Goal: Task Accomplishment & Management: Manage account settings

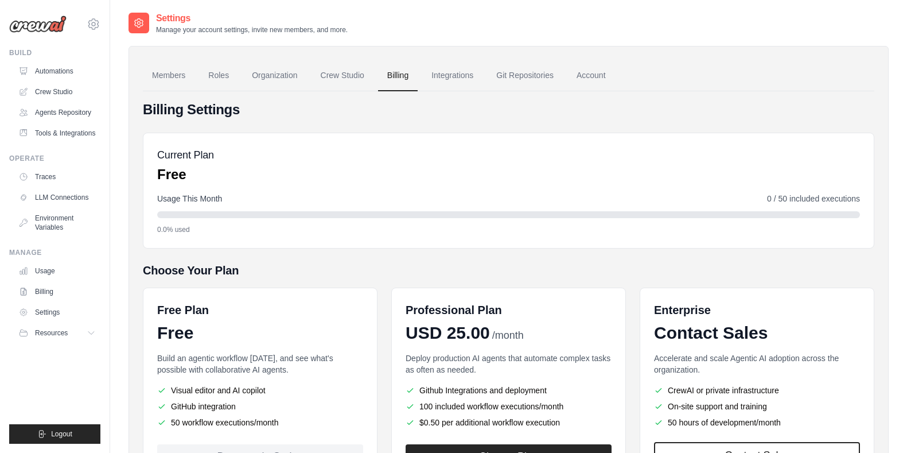
scroll to position [103, 0]
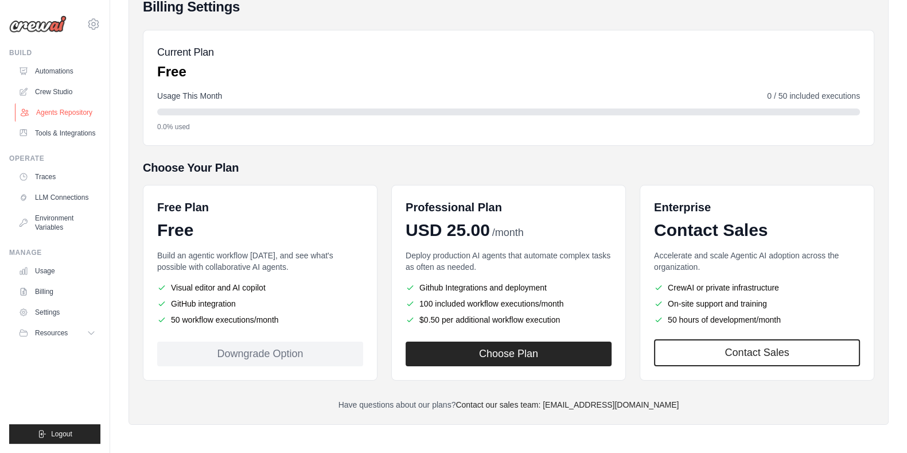
click at [68, 112] on link "Agents Repository" at bounding box center [58, 112] width 87 height 18
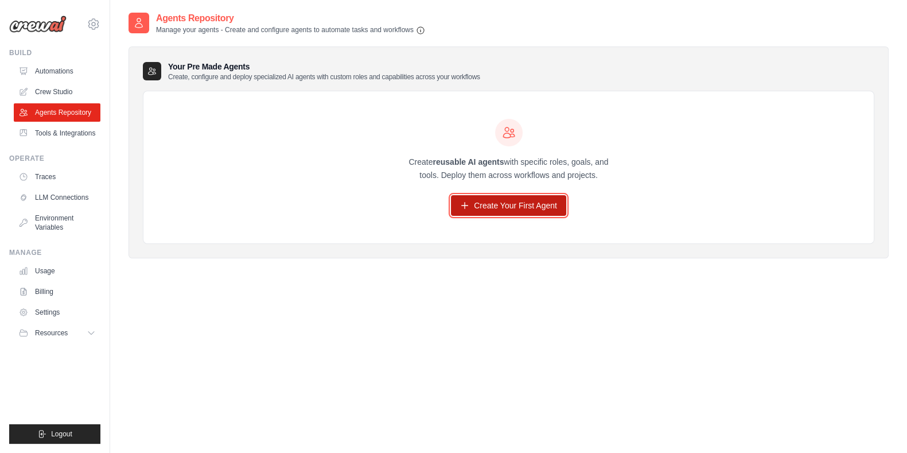
click at [497, 208] on link "Create Your First Agent" at bounding box center [508, 205] width 115 height 21
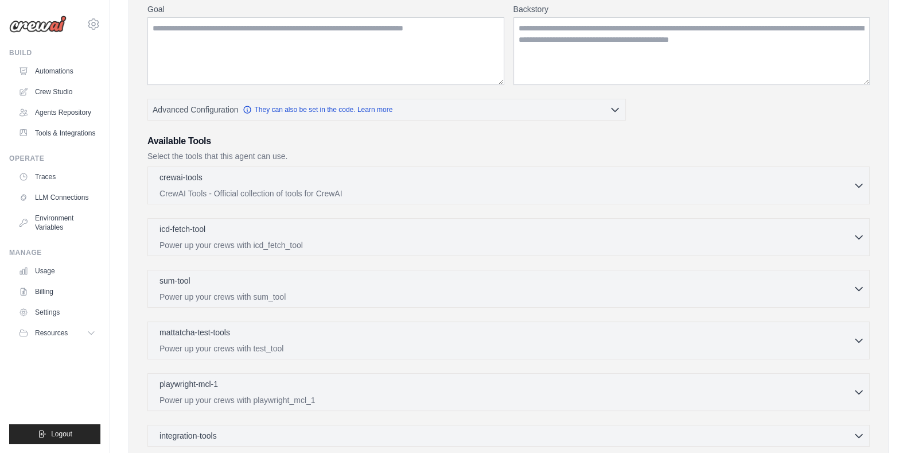
scroll to position [153, 0]
click at [327, 186] on p "CrewAI Tools - Official collection of tools for CrewAI" at bounding box center [505, 191] width 693 height 11
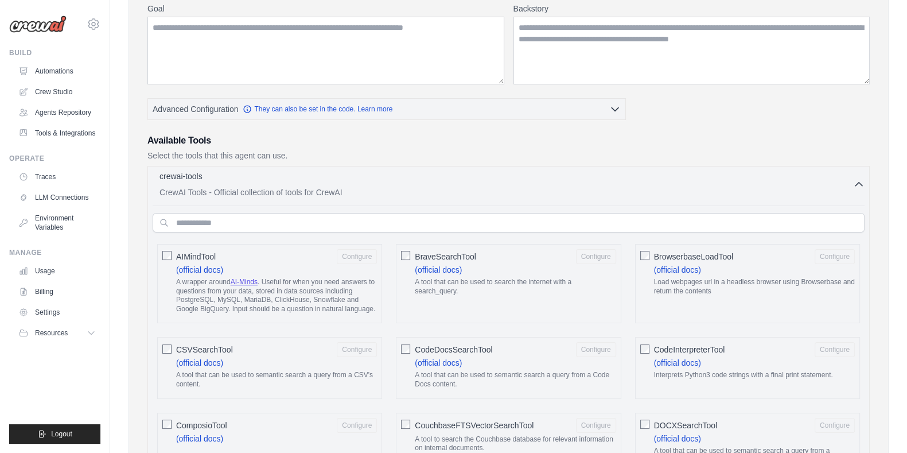
click at [327, 187] on p "CrewAI Tools - Official collection of tools for CrewAI" at bounding box center [505, 191] width 693 height 11
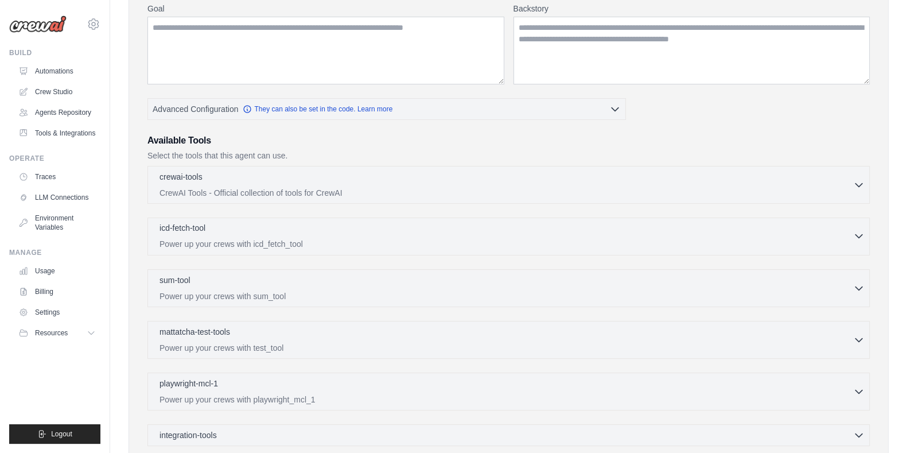
click at [330, 240] on p "Power up your crews with icd_fetch_tool" at bounding box center [505, 243] width 693 height 11
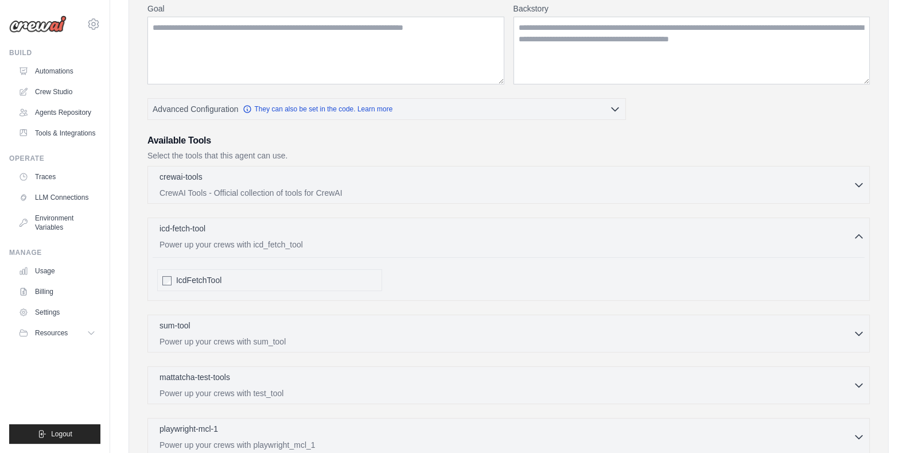
drag, startPoint x: 330, startPoint y: 239, endPoint x: 330, endPoint y: 213, distance: 25.8
click at [330, 213] on div "crewai-tools 0 selected CrewAI Tools - Official collection of tools for CrewAI" at bounding box center [508, 328] width 722 height 325
click at [326, 238] on p "Power up your crews with icd_fetch_tool" at bounding box center [505, 243] width 693 height 11
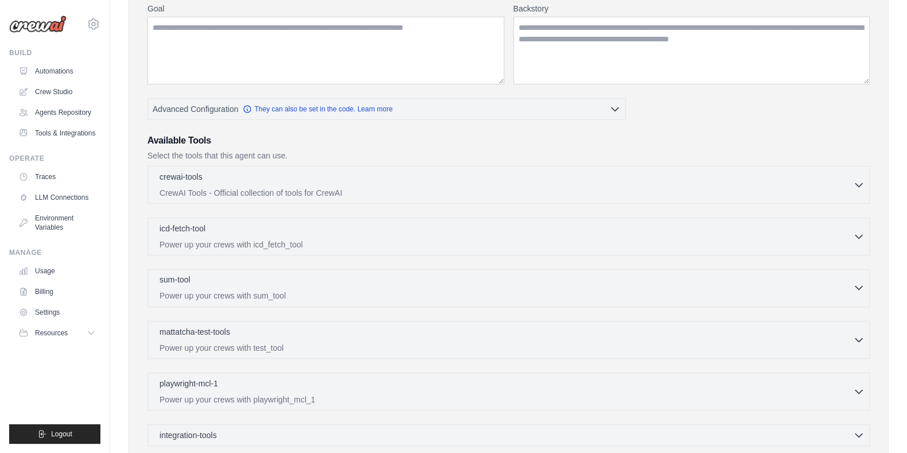
click at [311, 298] on p "Power up your crews with sum_tool" at bounding box center [505, 295] width 693 height 11
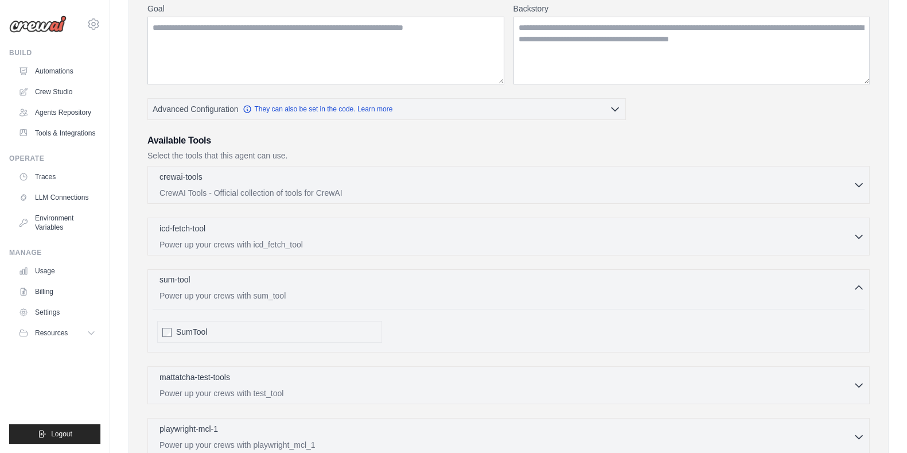
click at [311, 299] on p "Power up your crews with sum_tool" at bounding box center [505, 295] width 693 height 11
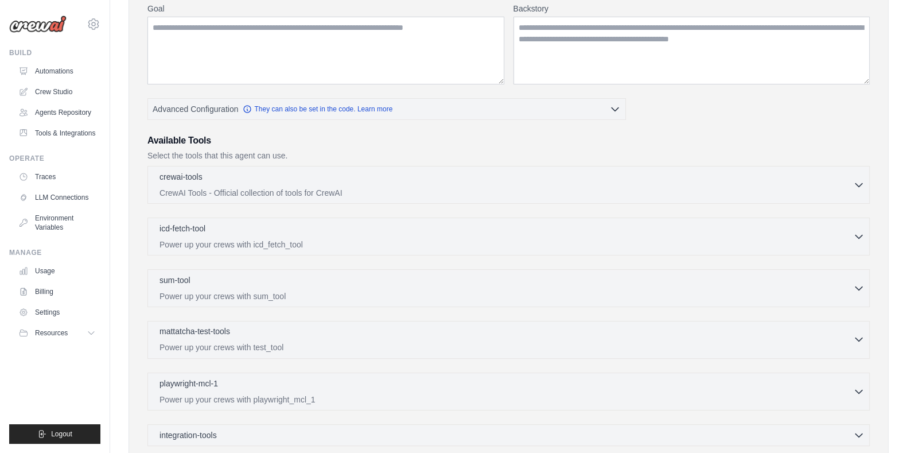
click at [291, 348] on p "Power up your crews with test_tool" at bounding box center [505, 346] width 693 height 11
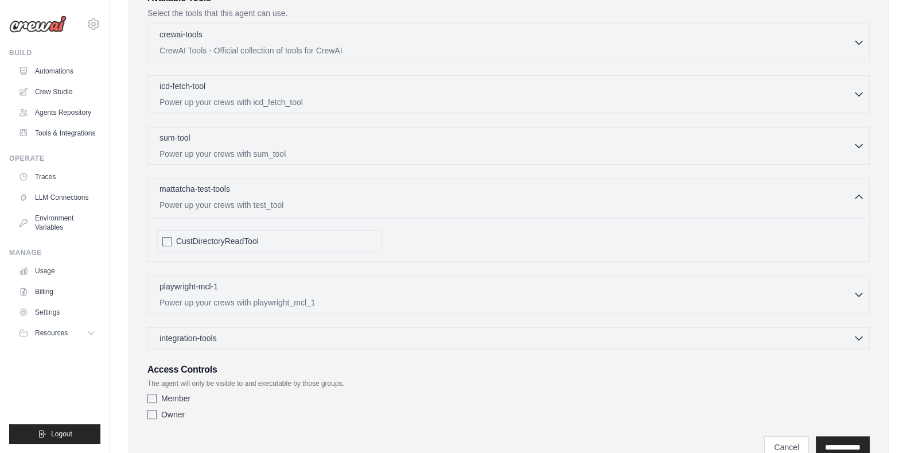
scroll to position [344, 0]
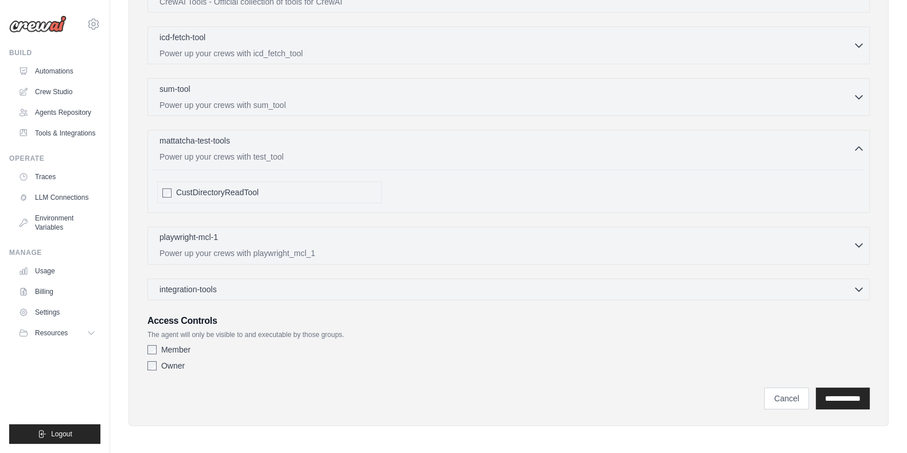
click at [312, 247] on p "Power up your crews with playwright_mcl_1" at bounding box center [505, 252] width 693 height 11
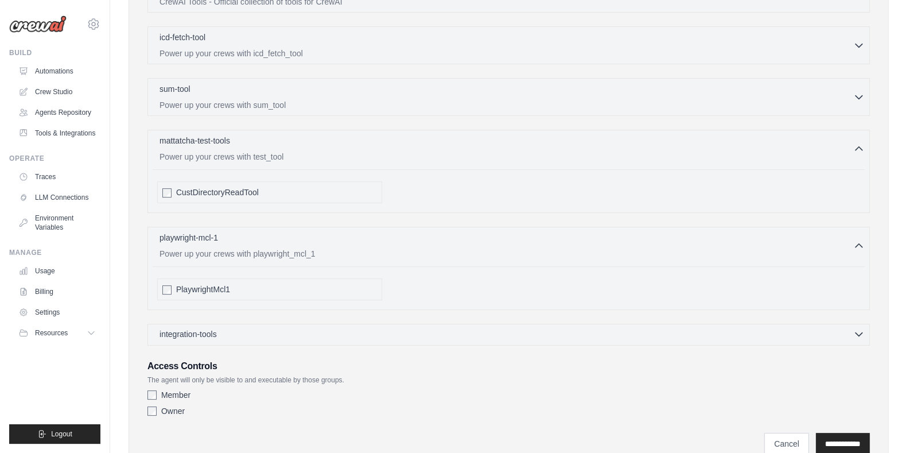
click at [330, 332] on div "integration-tools 0 selected" at bounding box center [511, 333] width 705 height 11
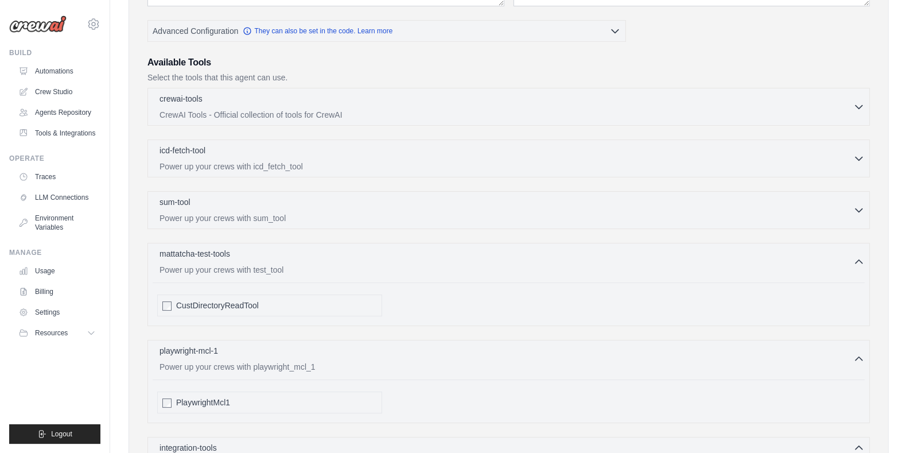
scroll to position [0, 0]
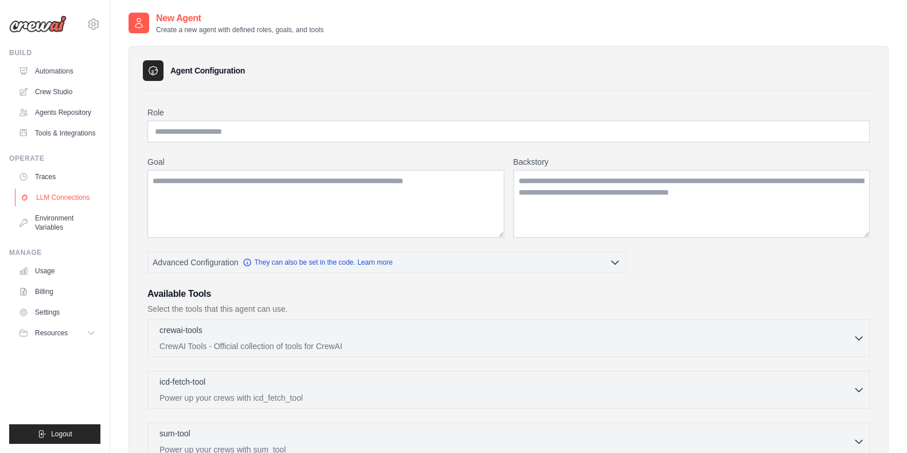
click at [53, 204] on link "LLM Connections" at bounding box center [58, 197] width 87 height 18
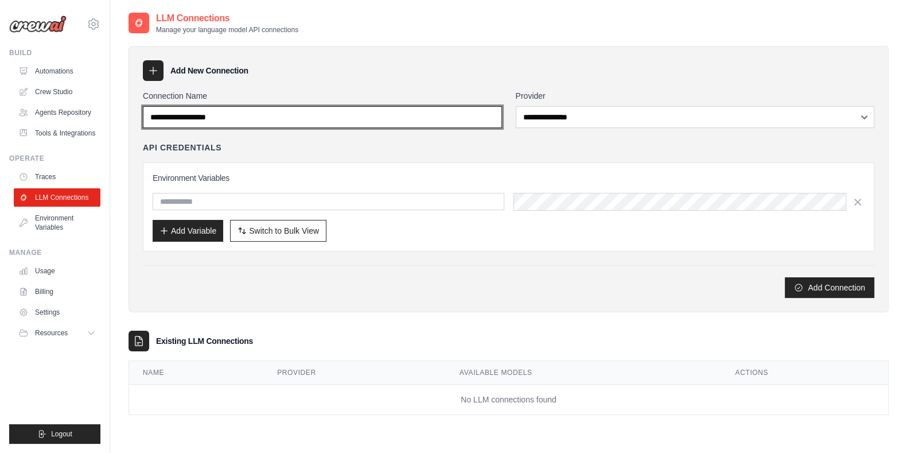
click at [362, 115] on input "Connection Name" at bounding box center [322, 117] width 359 height 22
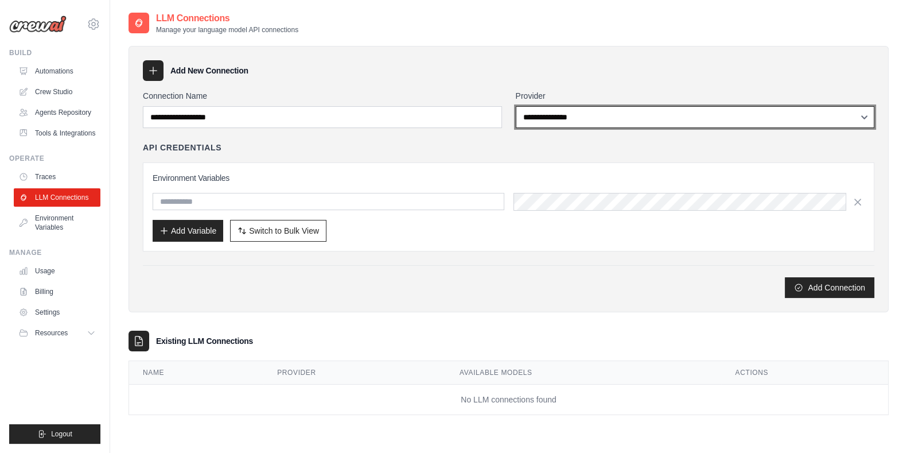
click at [556, 112] on select "**********" at bounding box center [695, 117] width 359 height 22
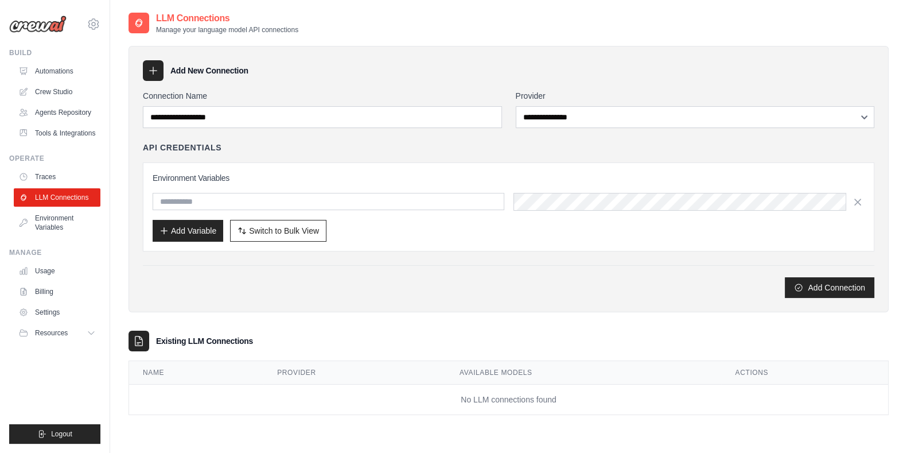
click at [450, 42] on div "**********" at bounding box center [508, 224] width 760 height 380
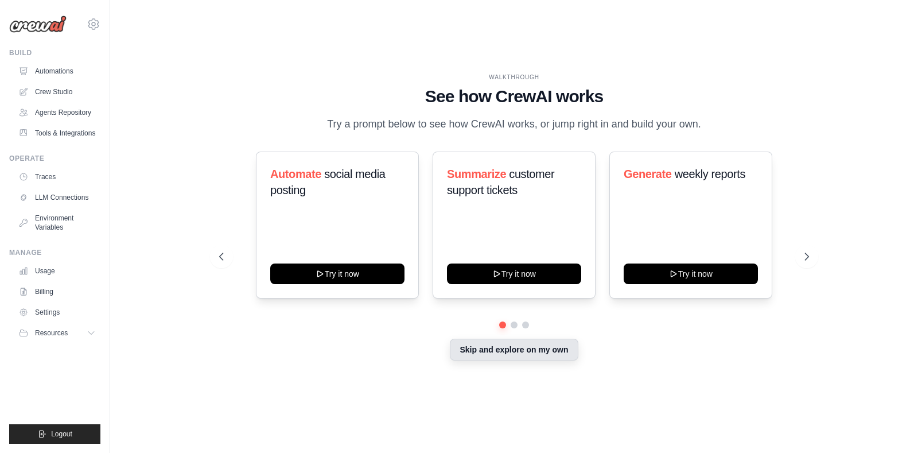
click at [560, 360] on button "Skip and explore on my own" at bounding box center [514, 349] width 128 height 22
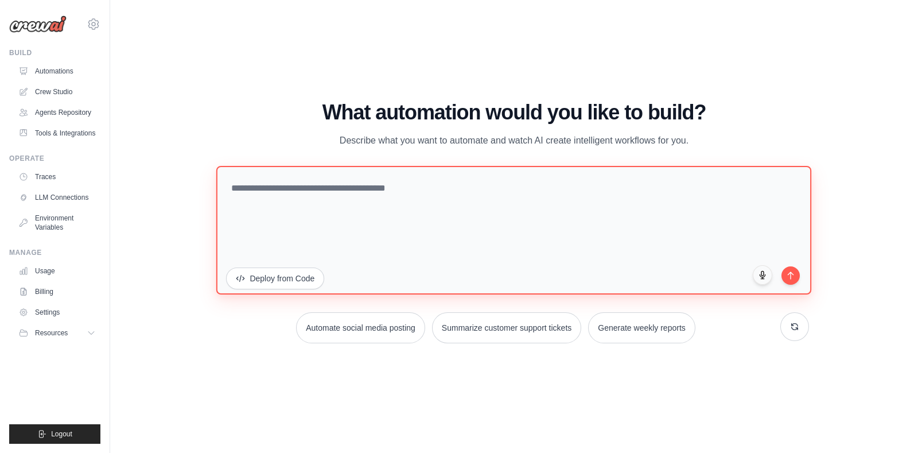
click at [526, 221] on textarea at bounding box center [513, 229] width 595 height 128
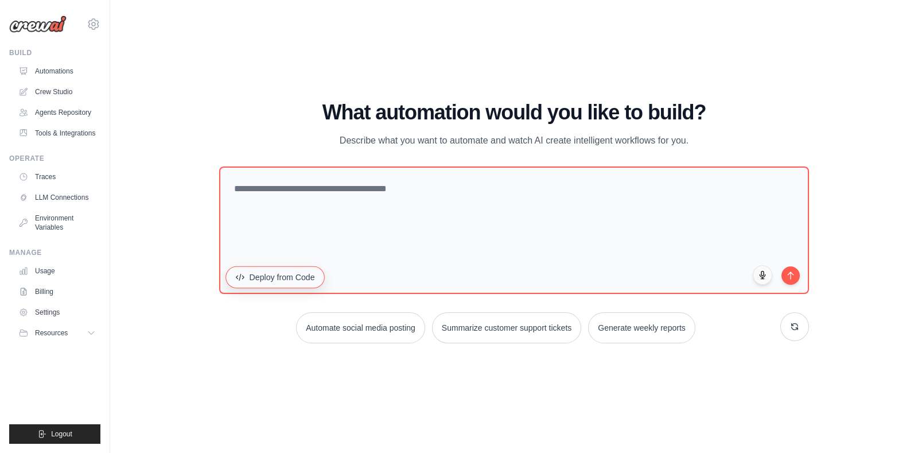
click at [295, 282] on button "Deploy from Code" at bounding box center [275, 277] width 99 height 22
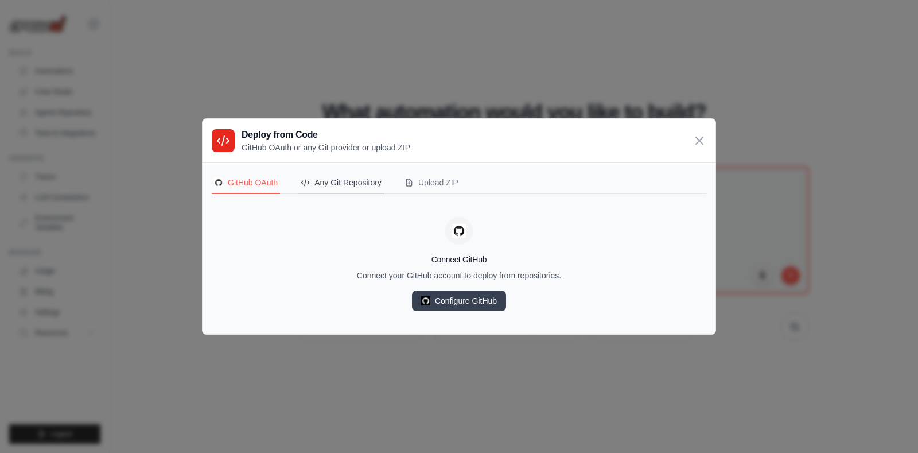
click at [334, 185] on div "Any Git Repository" at bounding box center [341, 182] width 81 height 11
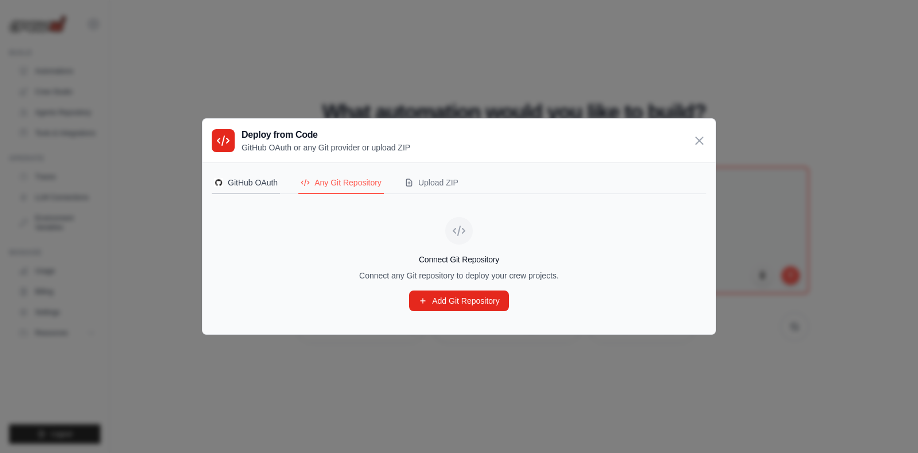
click at [265, 185] on div "GitHub OAuth" at bounding box center [246, 182] width 64 height 11
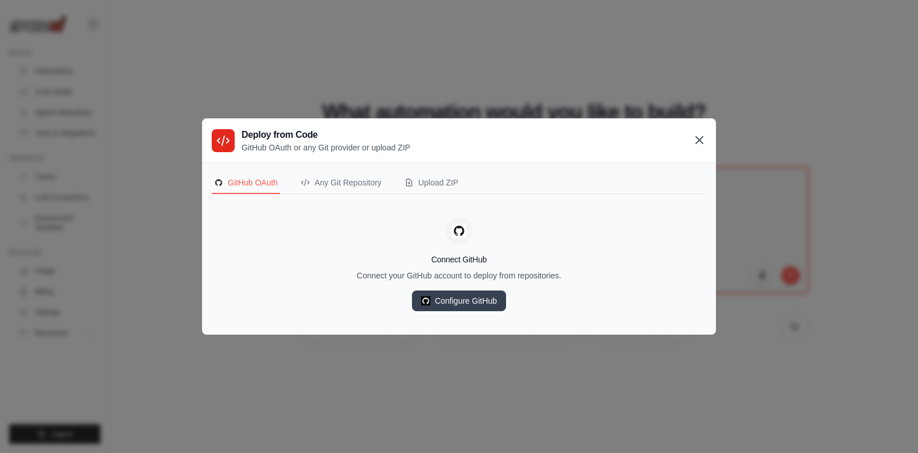
click at [703, 145] on icon at bounding box center [699, 140] width 14 height 14
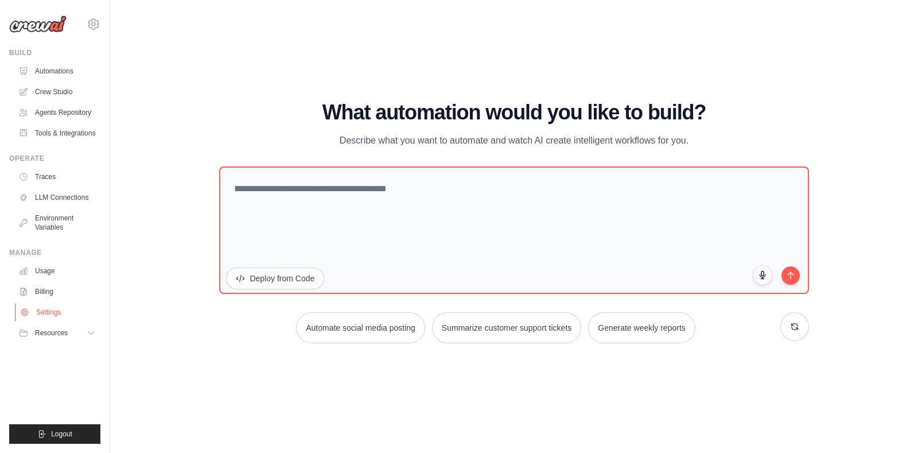
click at [51, 321] on link "Settings" at bounding box center [58, 312] width 87 height 18
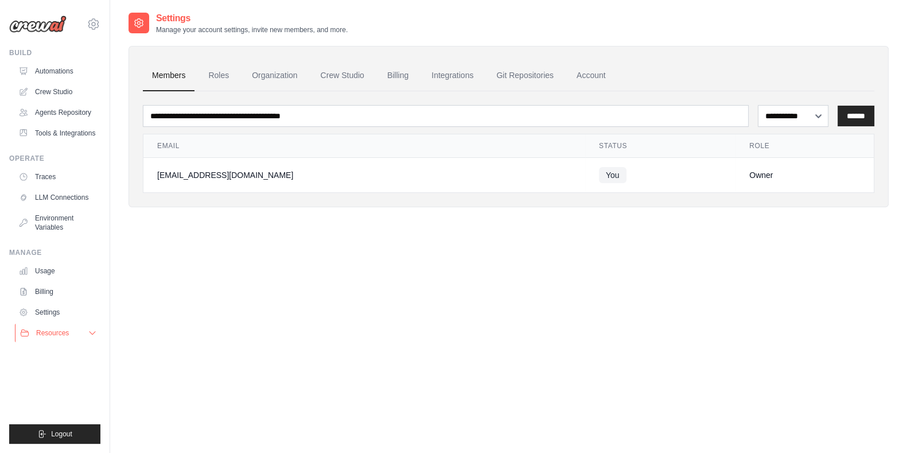
click at [52, 337] on span "Resources" at bounding box center [52, 332] width 33 height 9
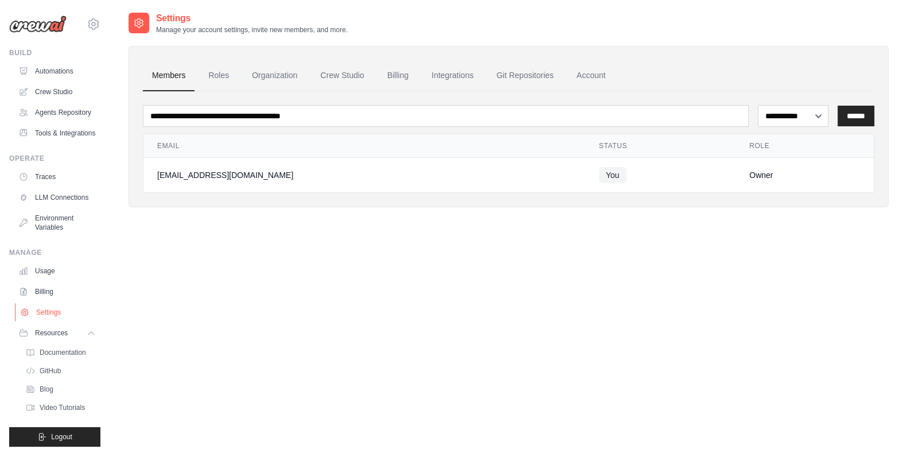
scroll to position [39, 0]
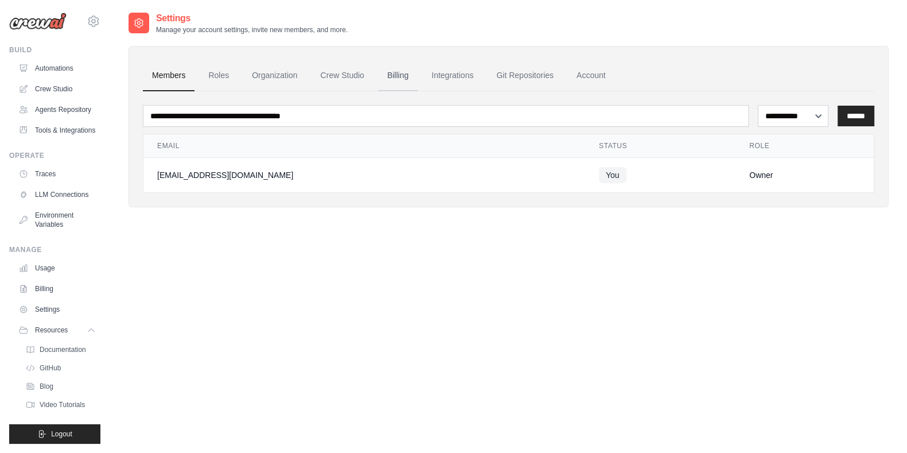
click at [414, 79] on link "Billing" at bounding box center [398, 75] width 40 height 31
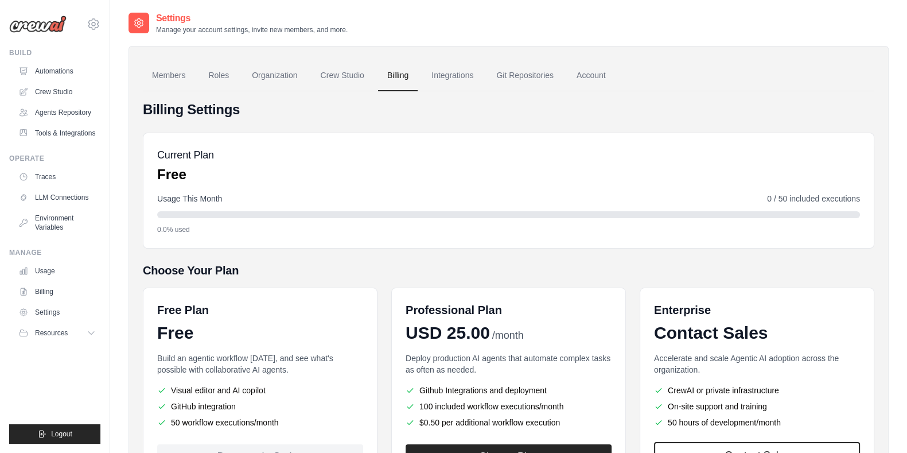
scroll to position [103, 0]
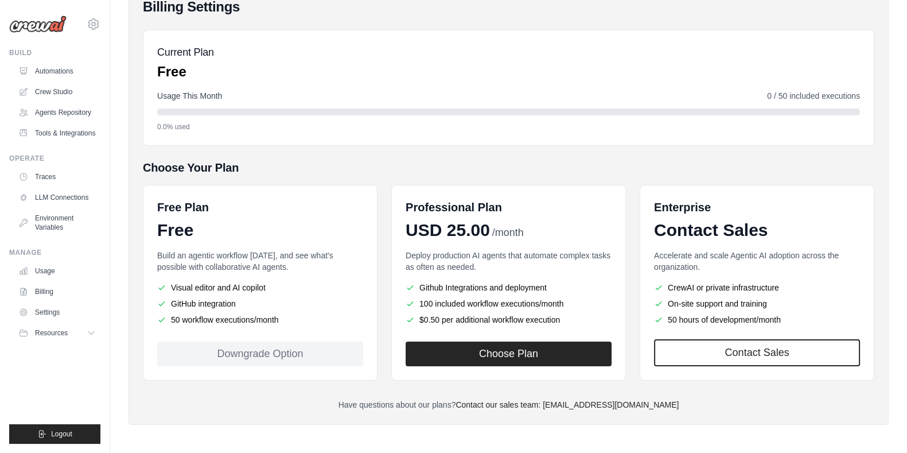
click at [267, 344] on div "Downgrade Option" at bounding box center [260, 353] width 206 height 25
click at [598, 403] on link "Contact our sales team: engineering@crewai.com" at bounding box center [566, 404] width 223 height 9
click at [681, 110] on div at bounding box center [508, 111] width 703 height 7
drag, startPoint x: 674, startPoint y: 404, endPoint x: 568, endPoint y: 411, distance: 105.8
click at [568, 411] on div "Members Roles Organization Crew Studio Billing Integrations Git Repositories Ac…" at bounding box center [508, 183] width 760 height 481
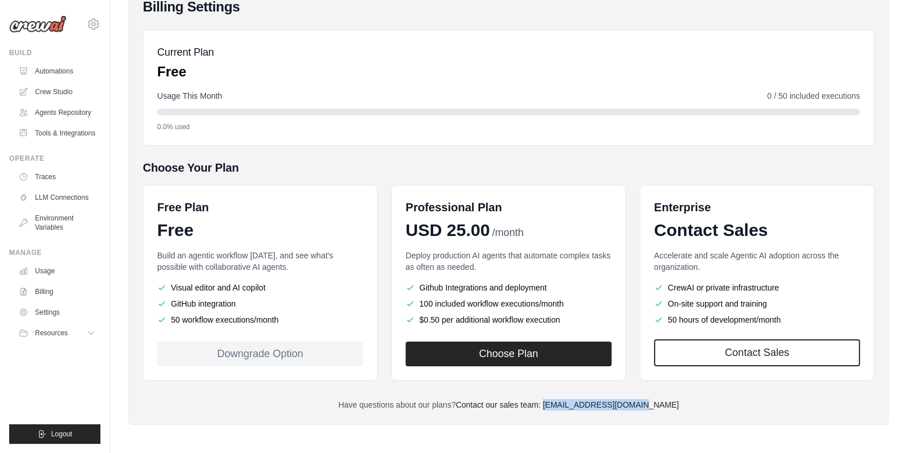
copy link "engineering@crewai.com"
click at [26, 21] on img at bounding box center [37, 23] width 57 height 17
